Goal: Information Seeking & Learning: Find contact information

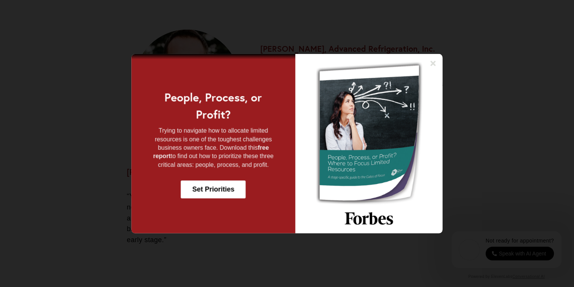
scroll to position [1063, 0]
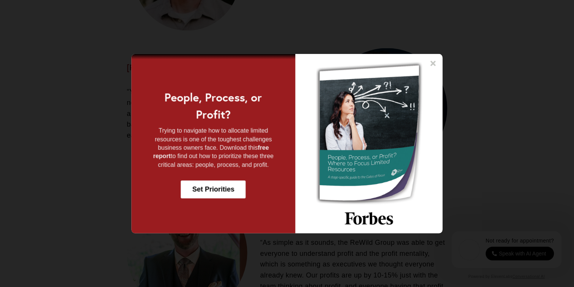
click at [433, 65] on icon at bounding box center [434, 63] width 8 height 8
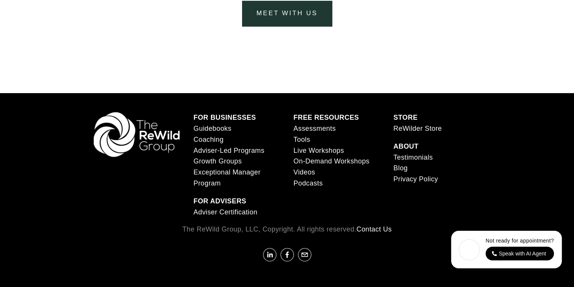
scroll to position [3005, 0]
click at [369, 228] on link "Contact Us" at bounding box center [373, 229] width 35 height 11
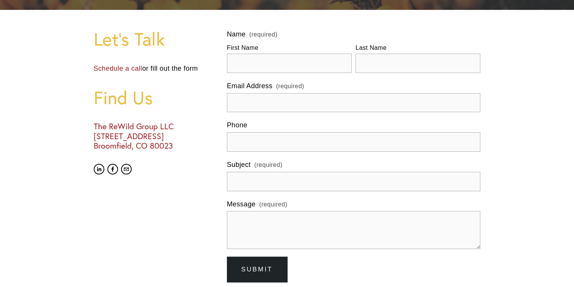
scroll to position [190, 0]
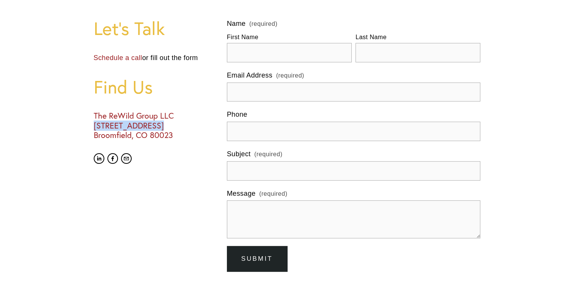
drag, startPoint x: 94, startPoint y: 124, endPoint x: 159, endPoint y: 130, distance: 65.1
click at [159, 130] on h3 "The ReWild Group LLC 2205 W 136th Ave, STE 106-322 Broomfield, CO 80023" at bounding box center [154, 125] width 120 height 29
drag, startPoint x: 159, startPoint y: 130, endPoint x: 142, endPoint y: 123, distance: 18.3
copy h3 "2205 W 136th Ave"
drag, startPoint x: 131, startPoint y: 135, endPoint x: 95, endPoint y: 134, distance: 36.1
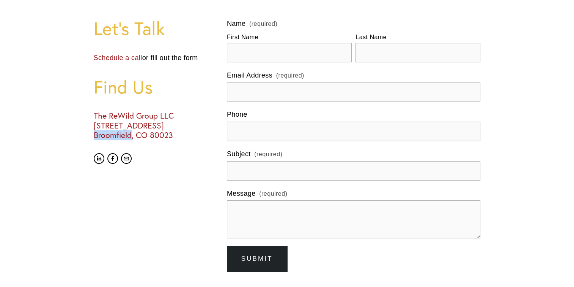
click at [95, 134] on h3 "The ReWild Group LLC 2205 W 136th Ave, STE 106-322 Broomfield, CO 80023" at bounding box center [154, 125] width 120 height 29
copy h3 "Broomfield"
drag, startPoint x: 176, startPoint y: 135, endPoint x: 150, endPoint y: 133, distance: 26.3
click at [150, 133] on h3 "The ReWild Group LLC 2205 W 136th Ave, STE 106-322 Broomfield, CO 80023" at bounding box center [154, 125] width 120 height 29
copy h3 "80023"
